Goal: Transaction & Acquisition: Purchase product/service

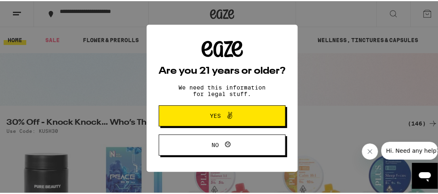
click at [241, 115] on span "Yes" at bounding box center [222, 114] width 61 height 11
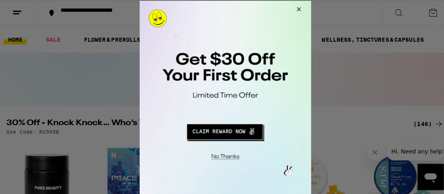
click at [295, 10] on button "Close Modal" at bounding box center [295, 9] width 22 height 19
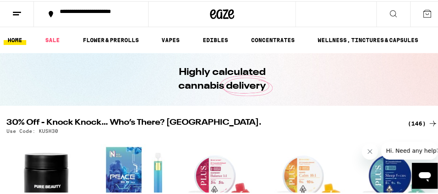
click at [392, 8] on button at bounding box center [394, 12] width 34 height 25
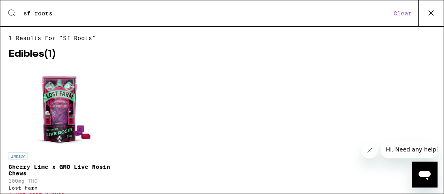
click at [58, 13] on input "sf roots" at bounding box center [207, 13] width 368 height 7
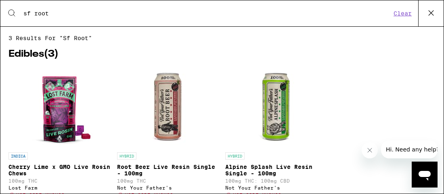
drag, startPoint x: 47, startPoint y: 11, endPoint x: 8, endPoint y: 1, distance: 40.5
click at [4, 8] on div "Search for Products sf root Clear" at bounding box center [222, 13] width 444 height 26
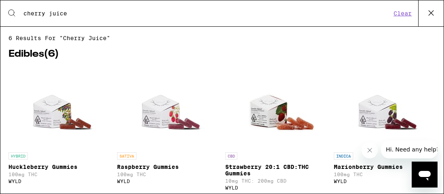
type input "cherry juice"
